Goal: Task Accomplishment & Management: Use online tool/utility

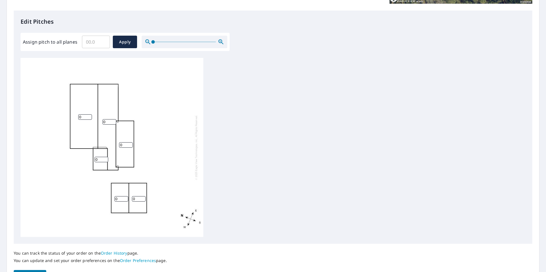
click at [83, 116] on input "0" at bounding box center [85, 116] width 14 height 5
drag, startPoint x: 83, startPoint y: 116, endPoint x: 64, endPoint y: 117, distance: 18.8
click at [64, 117] on div "0 0 0 0 0 0" at bounding box center [112, 147] width 183 height 179
type input "12"
drag, startPoint x: 107, startPoint y: 122, endPoint x: 91, endPoint y: 120, distance: 15.8
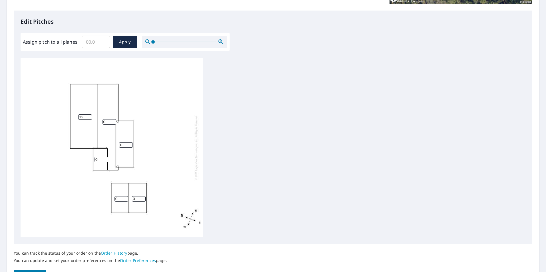
click at [91, 120] on div "12 0 0 0 0 0" at bounding box center [112, 147] width 183 height 179
type input "12"
click at [100, 159] on input "0" at bounding box center [101, 159] width 14 height 5
drag, startPoint x: 100, startPoint y: 159, endPoint x: 88, endPoint y: 159, distance: 11.4
click at [88, 159] on div "12 12 0 0 0 0" at bounding box center [112, 147] width 183 height 179
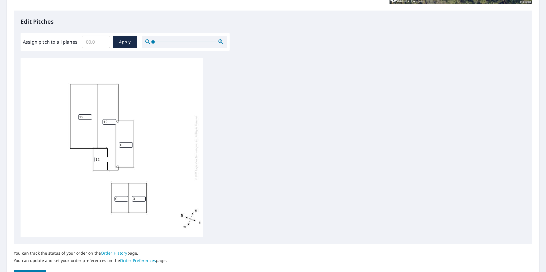
type input "12"
drag, startPoint x: 128, startPoint y: 146, endPoint x: 103, endPoint y: 148, distance: 24.9
click at [119, 148] on input "0" at bounding box center [126, 144] width 14 height 5
type input "6"
drag, startPoint x: 119, startPoint y: 199, endPoint x: 75, endPoint y: 198, distance: 43.9
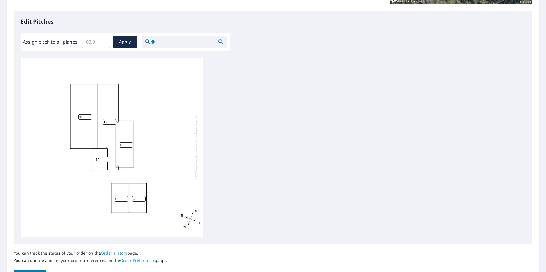
click at [75, 198] on div "12 12 6 0 0 12" at bounding box center [112, 147] width 183 height 179
type input "7"
click at [136, 199] on input "0" at bounding box center [139, 198] width 14 height 5
drag, startPoint x: 136, startPoint y: 199, endPoint x: 127, endPoint y: 199, distance: 9.4
click at [127, 199] on div "12 12 6 0 7 12" at bounding box center [112, 147] width 183 height 179
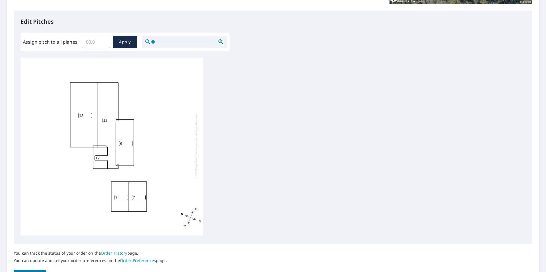
scroll to position [6, 0]
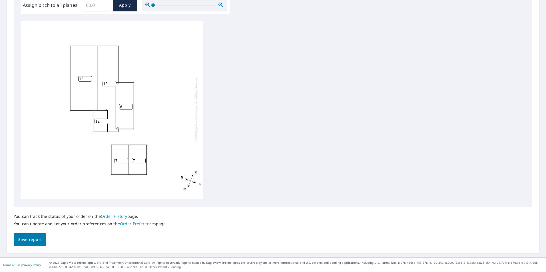
type input "7"
click at [22, 240] on span "Save report" at bounding box center [29, 239] width 23 height 7
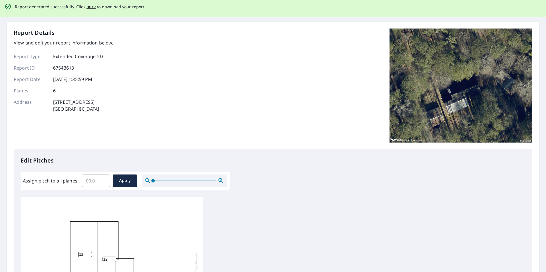
scroll to position [0, 0]
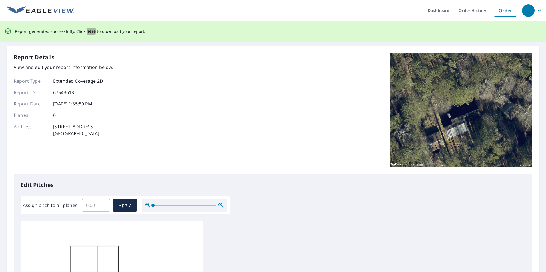
click at [86, 32] on span "here" at bounding box center [90, 31] width 9 height 7
